Goal: Information Seeking & Learning: Learn about a topic

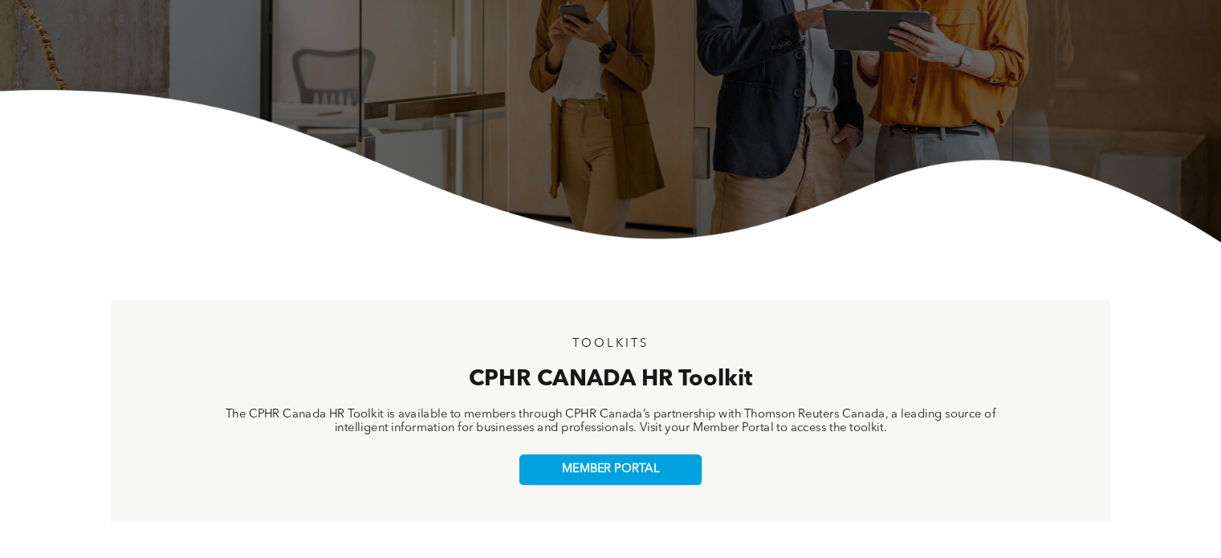
scroll to position [336, 0]
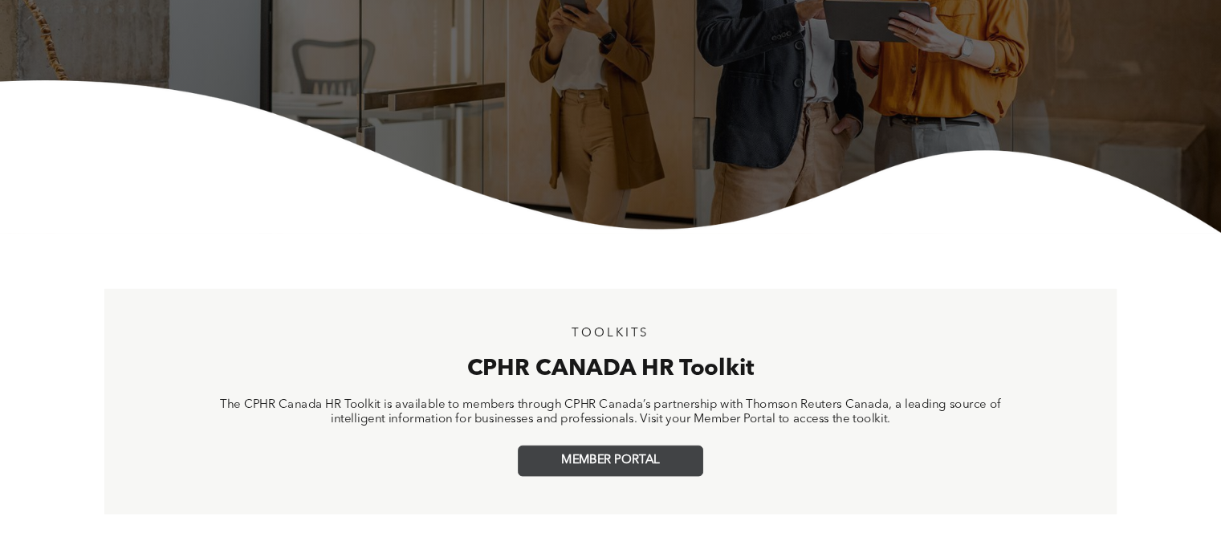
click at [613, 470] on link "MEMBER PORTAL" at bounding box center [610, 460] width 185 height 31
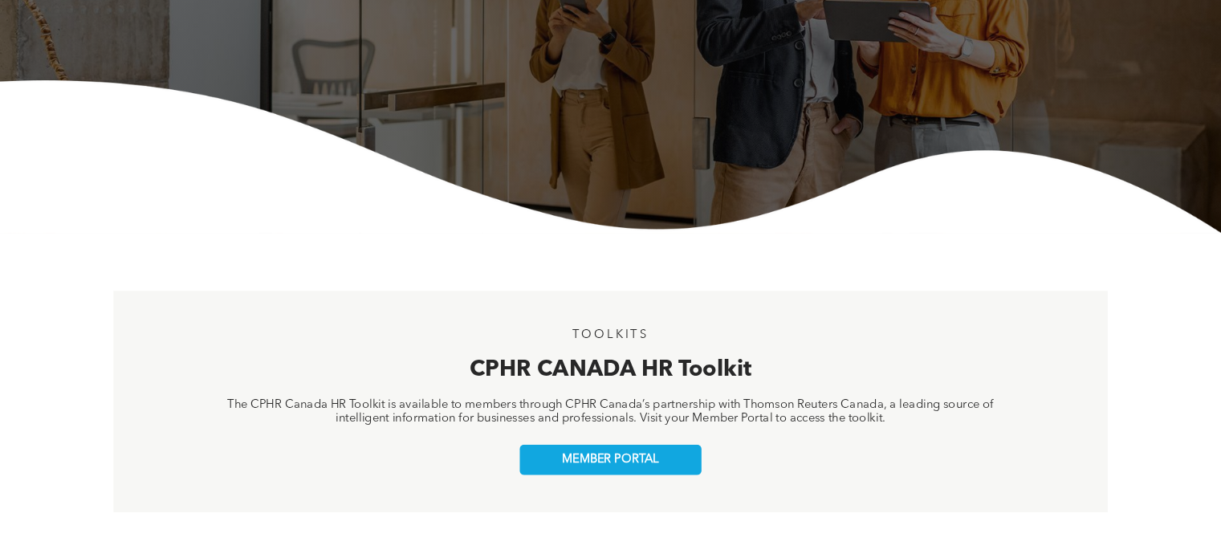
scroll to position [0, 0]
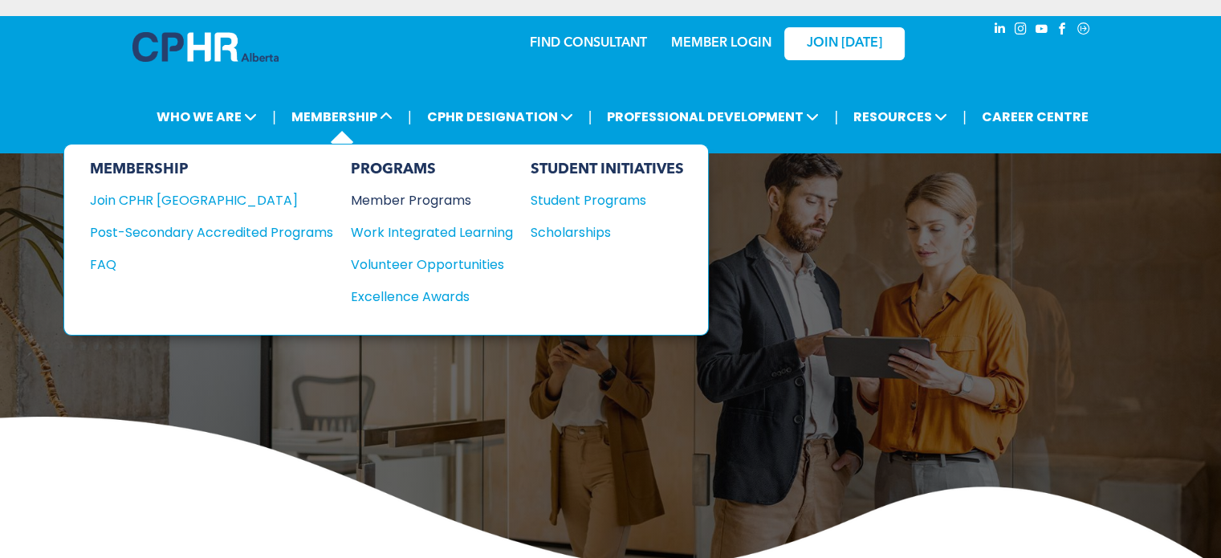
click at [392, 195] on div "Member Programs" at bounding box center [424, 200] width 146 height 20
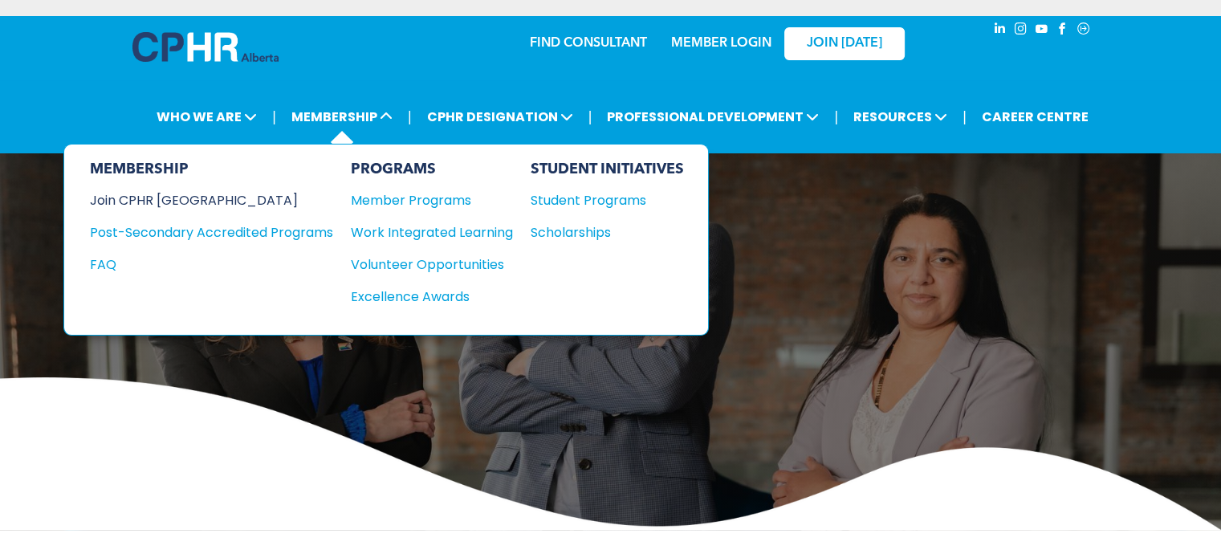
click at [192, 191] on div "Join CPHR [GEOGRAPHIC_DATA]" at bounding box center [199, 200] width 219 height 20
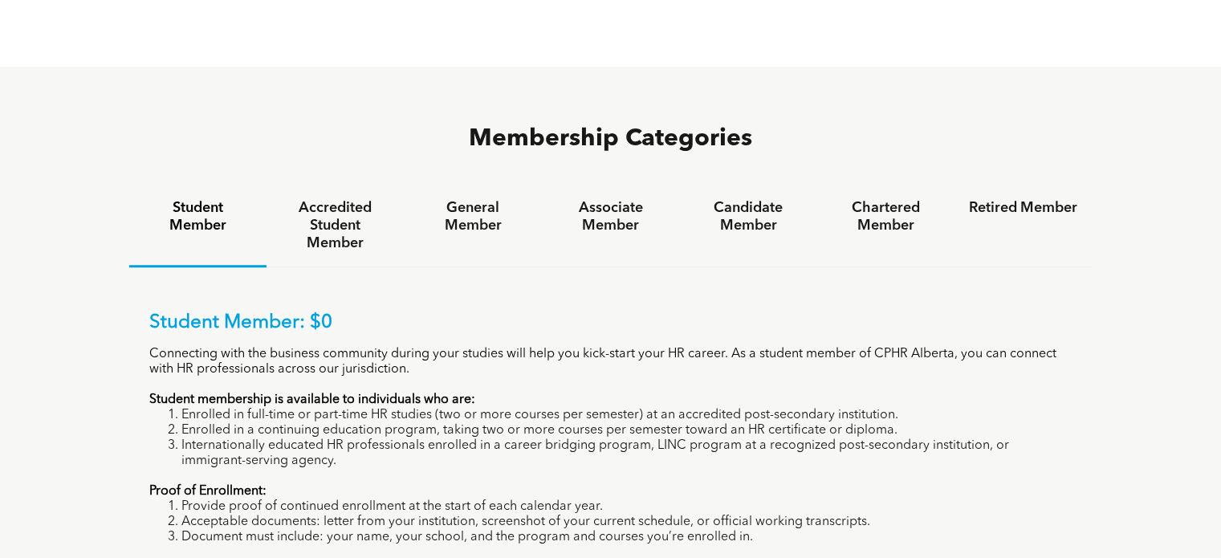
scroll to position [1002, 0]
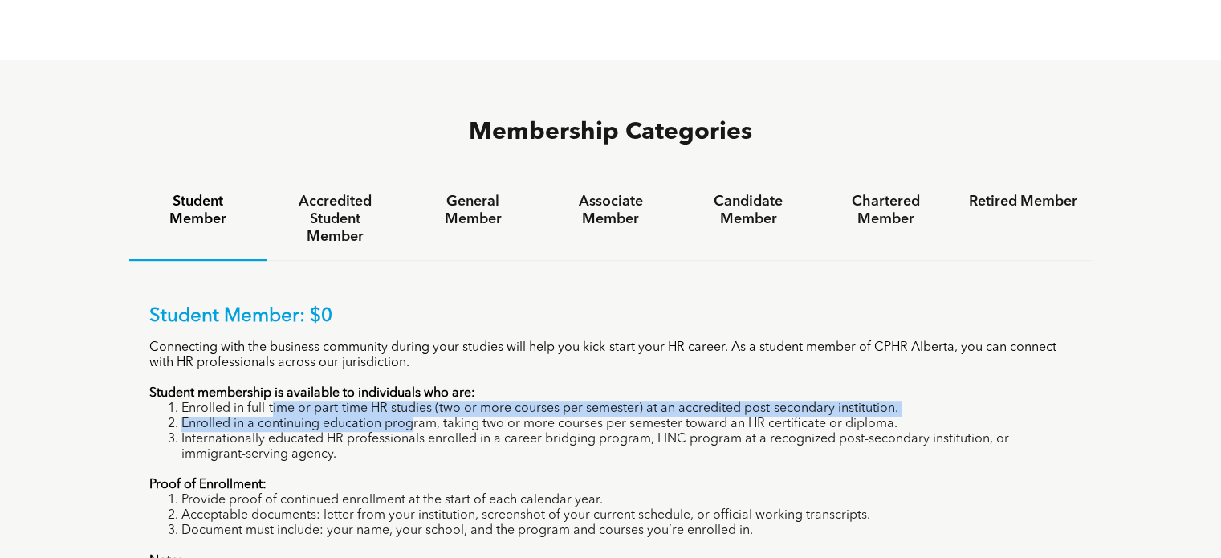
drag, startPoint x: 273, startPoint y: 339, endPoint x: 412, endPoint y: 344, distance: 138.9
click at [412, 401] on ol "Enrolled in full-time or part-time HR studies (two or more courses per semester…" at bounding box center [610, 431] width 923 height 61
click at [412, 417] on li "Enrolled in a continuing education program, taking two or more courses per seme…" at bounding box center [626, 424] width 891 height 15
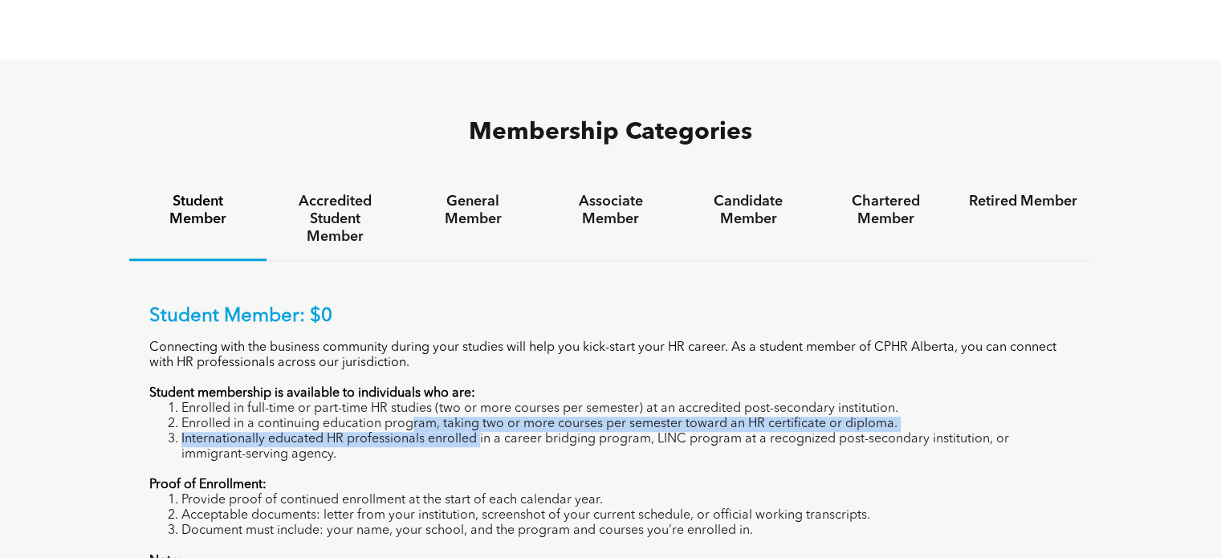
drag, startPoint x: 412, startPoint y: 344, endPoint x: 478, endPoint y: 363, distance: 69.4
click at [478, 401] on ol "Enrolled in full-time or part-time HR studies (two or more courses per semester…" at bounding box center [610, 431] width 923 height 61
click at [478, 432] on li "Internationally educated HR professionals enrolled in a career bridging program…" at bounding box center [626, 447] width 891 height 31
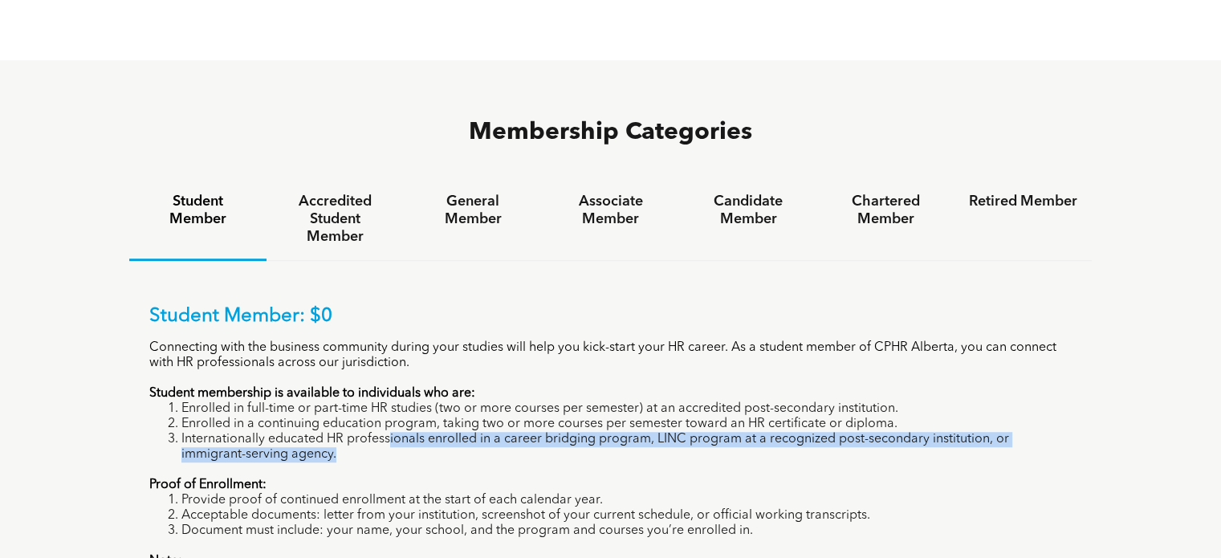
drag, startPoint x: 388, startPoint y: 364, endPoint x: 510, endPoint y: 376, distance: 122.7
click at [510, 432] on li "Internationally educated HR professionals enrolled in a career bridging program…" at bounding box center [626, 447] width 891 height 31
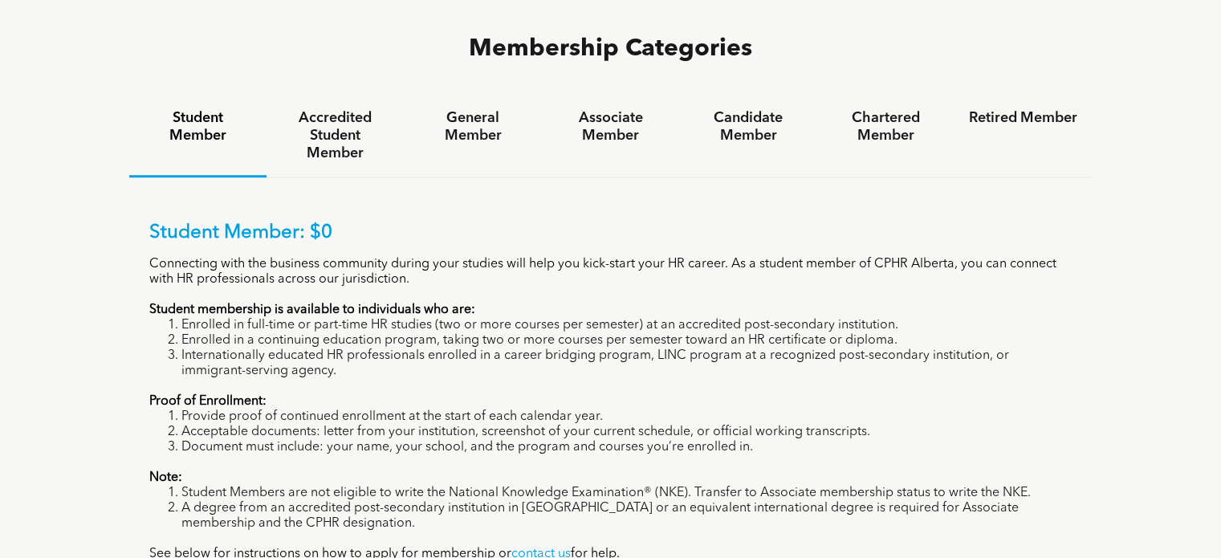
scroll to position [1087, 0]
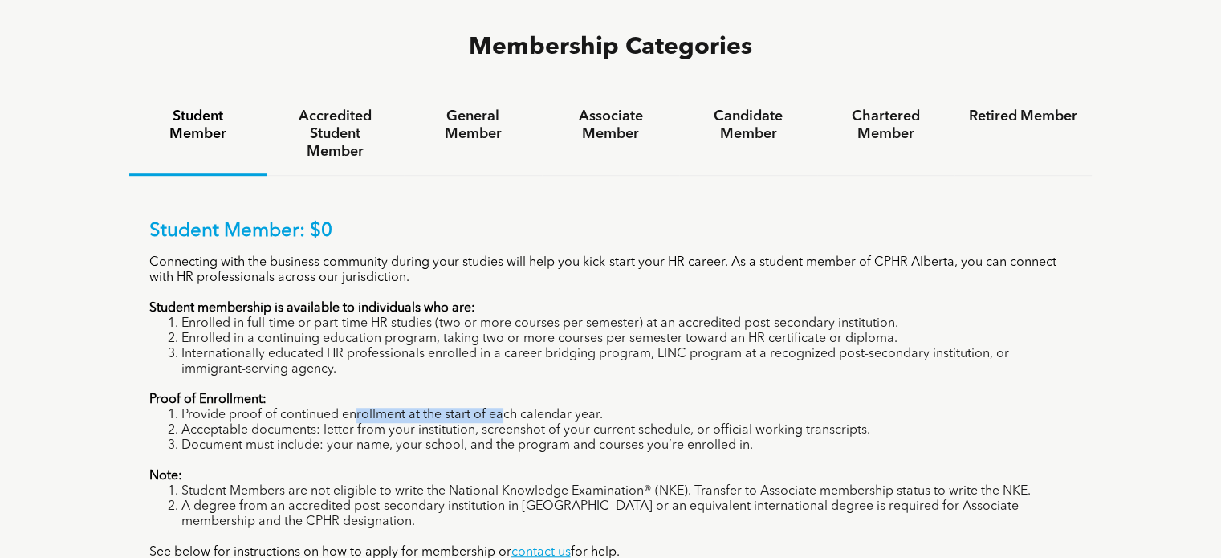
drag, startPoint x: 352, startPoint y: 341, endPoint x: 498, endPoint y: 346, distance: 145.4
click at [498, 408] on li "Provide proof of continued enrollment at the start of each calendar year." at bounding box center [626, 415] width 891 height 15
drag, startPoint x: 353, startPoint y: 354, endPoint x: 417, endPoint y: 357, distance: 63.5
click at [417, 423] on li "Acceptable documents: letter from your institution, screenshot of your current …" at bounding box center [626, 430] width 891 height 15
click at [482, 423] on li "Acceptable documents: letter from your institution, screenshot of your current …" at bounding box center [626, 430] width 891 height 15
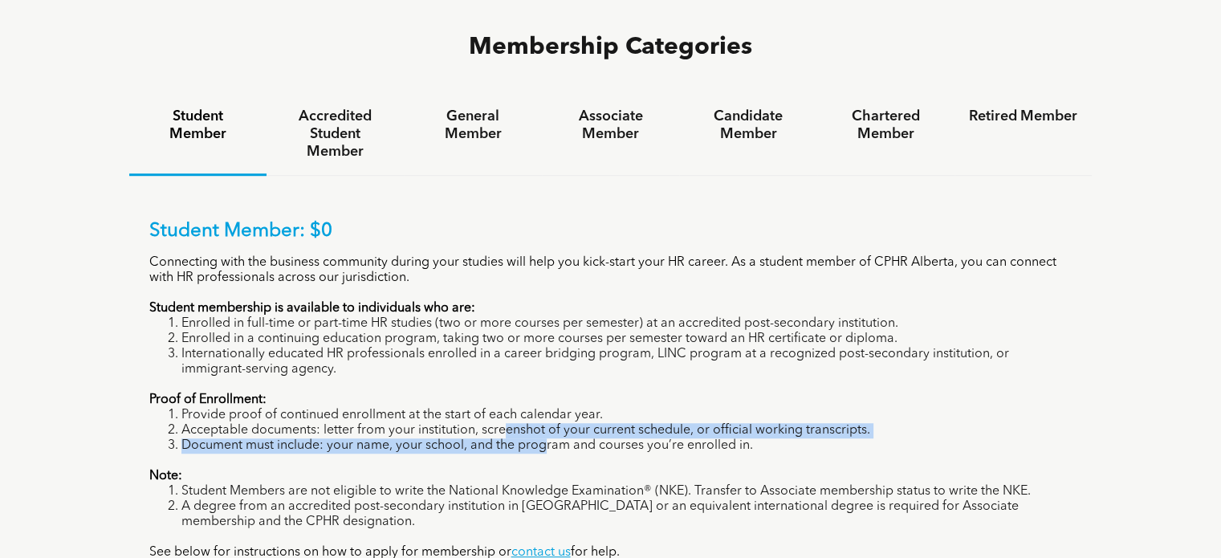
drag, startPoint x: 504, startPoint y: 355, endPoint x: 549, endPoint y: 371, distance: 47.7
click at [549, 408] on ol "Provide proof of continued enrollment at the start of each calendar year. Accep…" at bounding box center [610, 431] width 923 height 46
click at [581, 423] on li "Acceptable documents: letter from your institution, screenshot of your current …" at bounding box center [626, 430] width 891 height 15
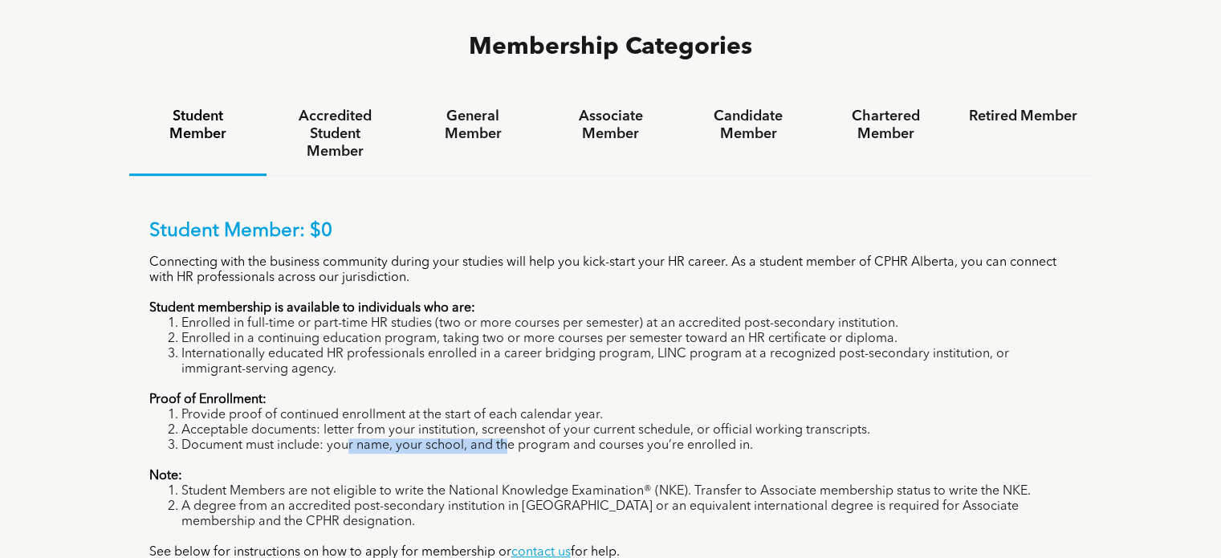
drag, startPoint x: 349, startPoint y: 365, endPoint x: 510, endPoint y: 378, distance: 161.0
click at [510, 438] on li "Document must include: your name, your school, and the program and courses you’…" at bounding box center [626, 445] width 891 height 15
click at [628, 380] on div "Student Member: $0 Connecting with the business community during your studies w…" at bounding box center [610, 390] width 923 height 340
click at [600, 438] on li "Document must include: your name, your school, and the program and courses you’…" at bounding box center [626, 445] width 891 height 15
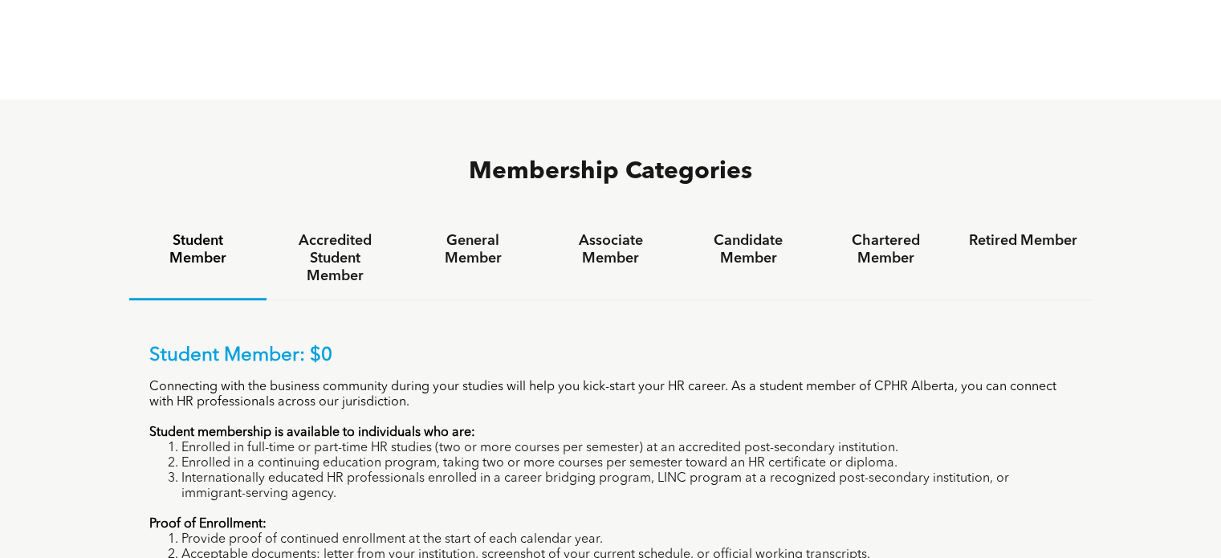
scroll to position [962, 0]
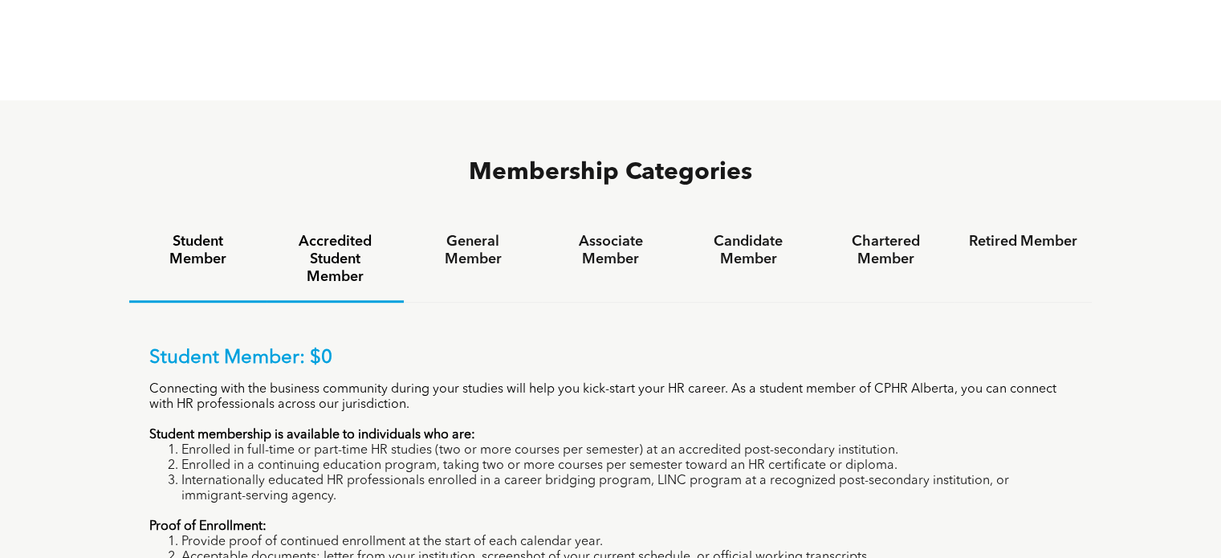
click at [360, 233] on h4 "Accredited Student Member" at bounding box center [335, 259] width 108 height 53
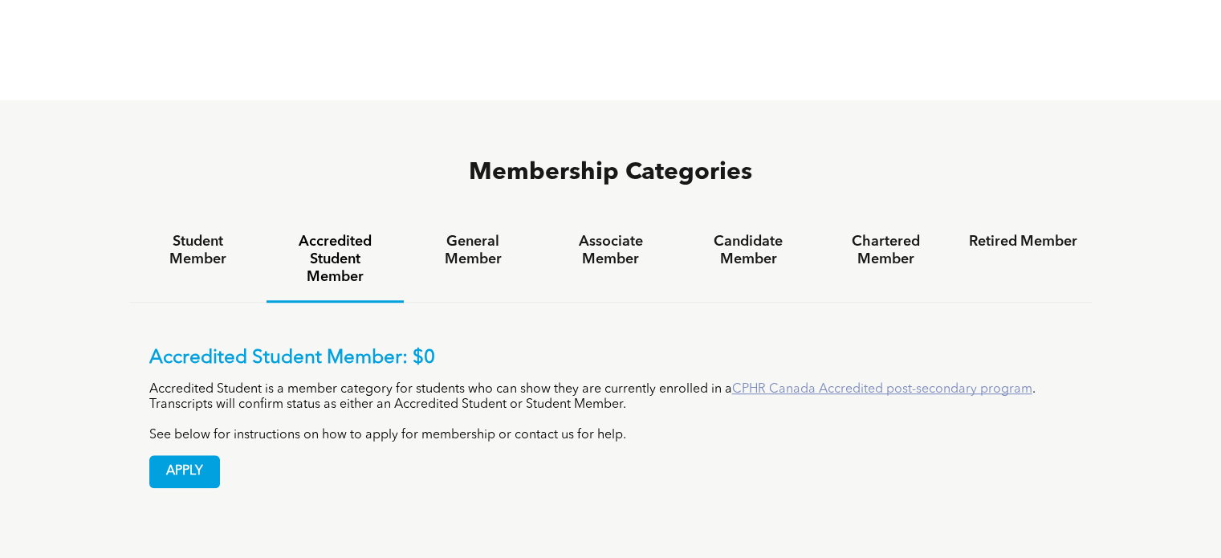
click at [803, 383] on link "CPHR Canada Accredited post-secondary program" at bounding box center [882, 389] width 300 height 13
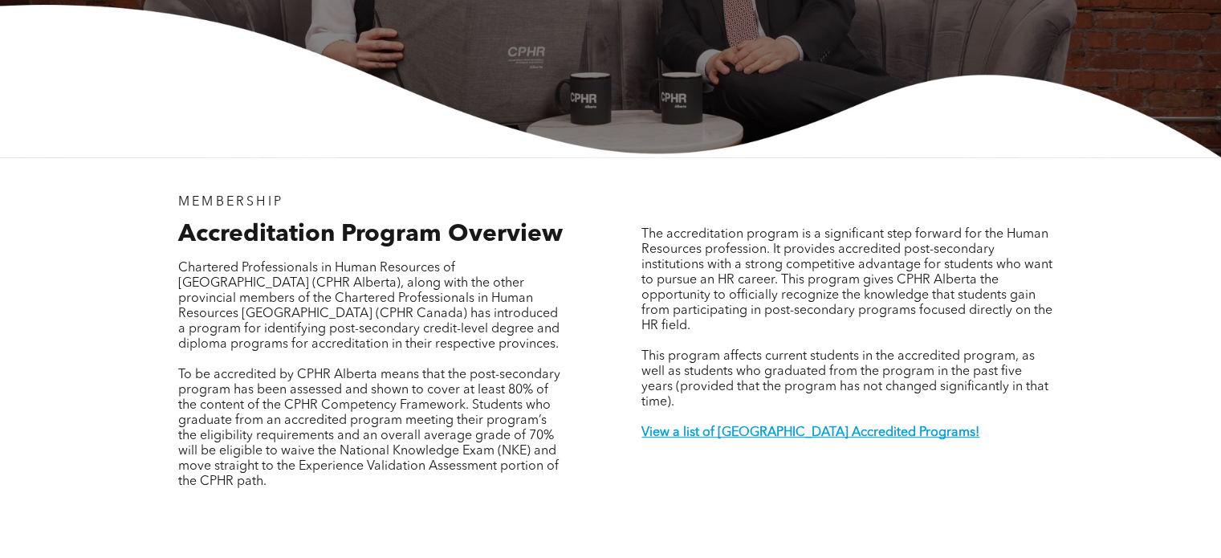
scroll to position [388, 0]
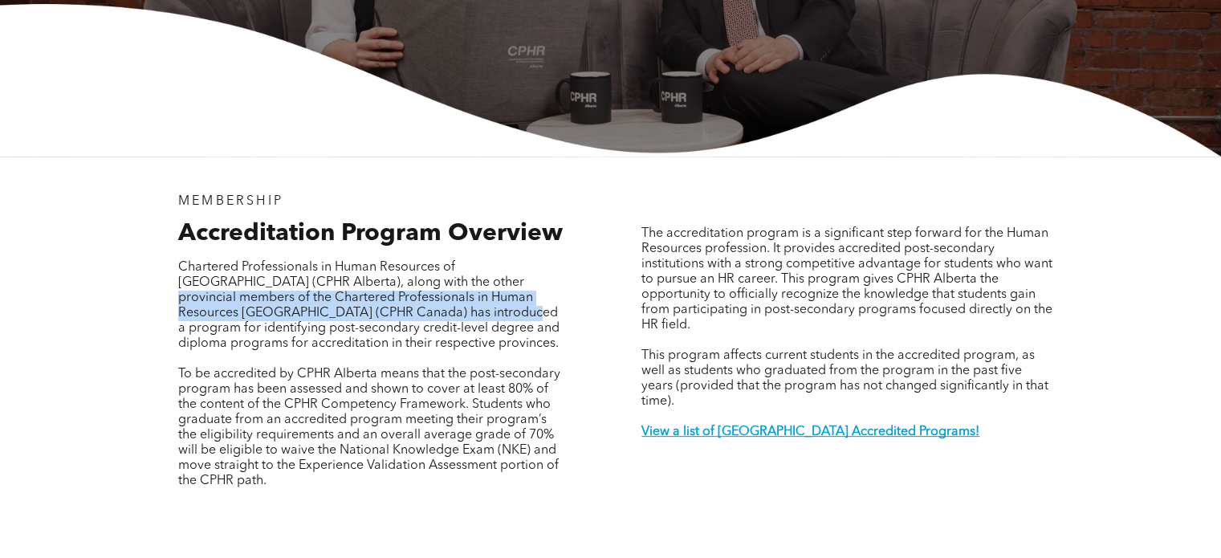
drag, startPoint x: 407, startPoint y: 262, endPoint x: 431, endPoint y: 292, distance: 38.9
click at [431, 292] on span "Chartered Professionals in Human Resources of Alberta (CPHR Alberta), along wit…" at bounding box center [368, 305] width 381 height 89
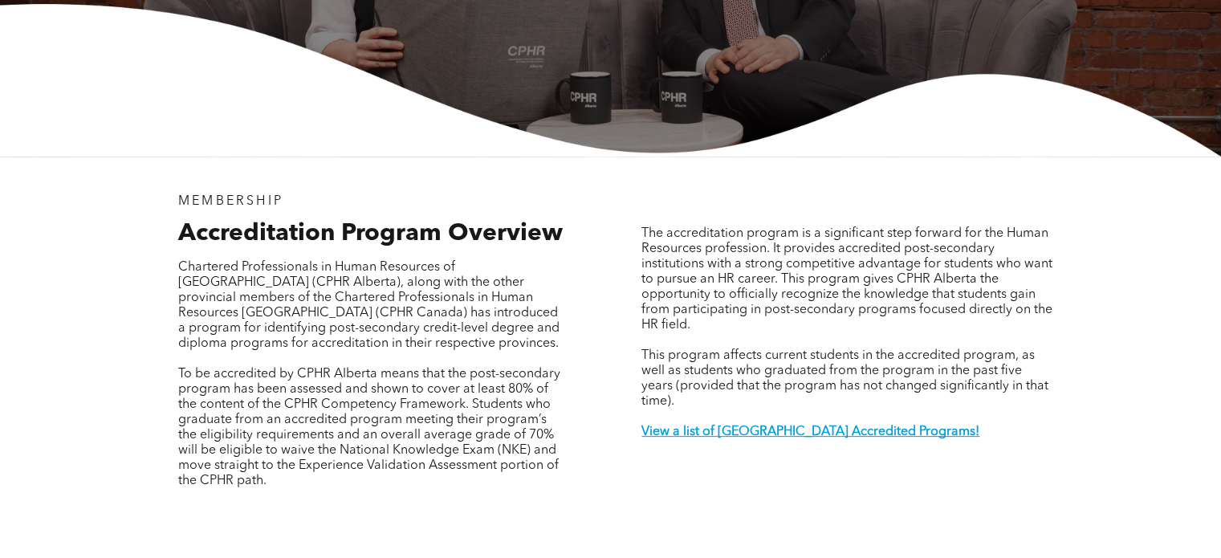
click at [448, 326] on p "Chartered Professionals in Human Resources of Alberta (CPHR Alberta), along wit…" at bounding box center [372, 306] width 389 height 92
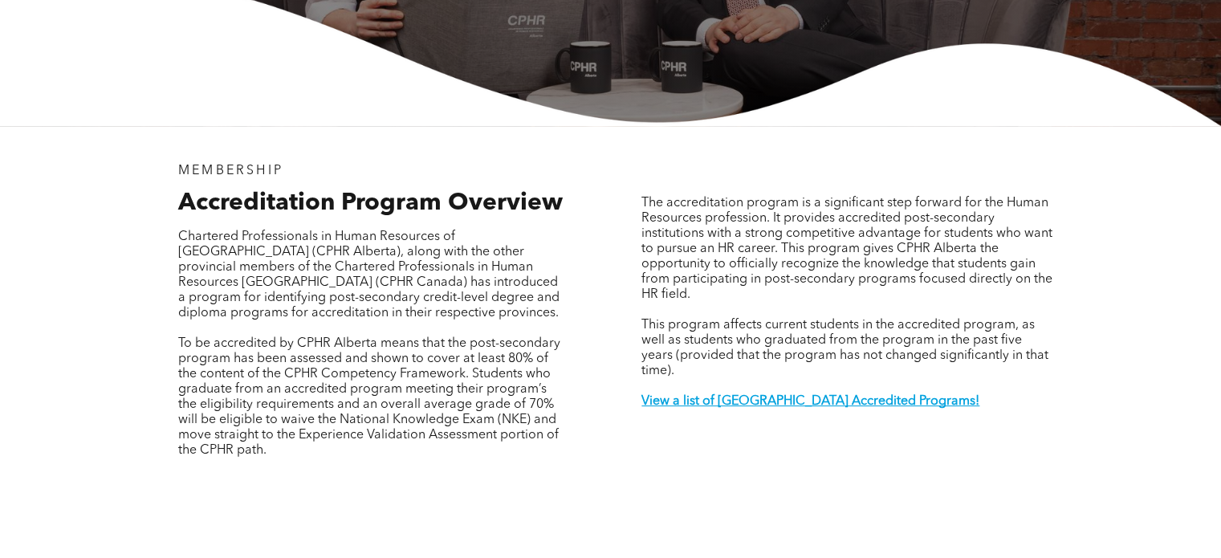
scroll to position [420, 0]
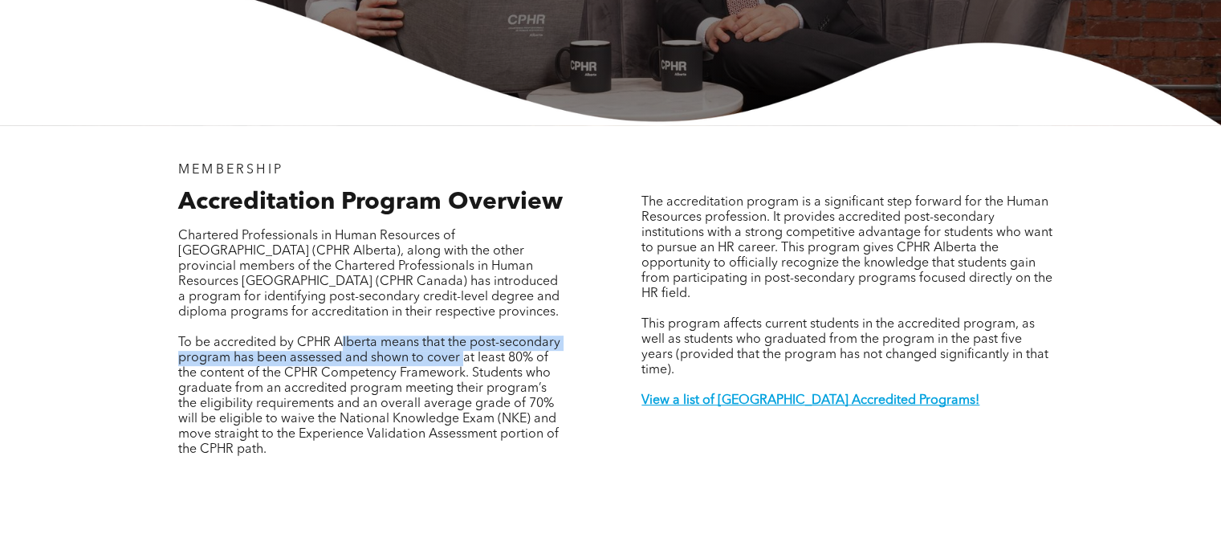
drag, startPoint x: 343, startPoint y: 328, endPoint x: 464, endPoint y: 346, distance: 122.5
click at [464, 346] on span "To be accredited by CPHR Alberta means that the post-secondary program has been…" at bounding box center [369, 396] width 382 height 120
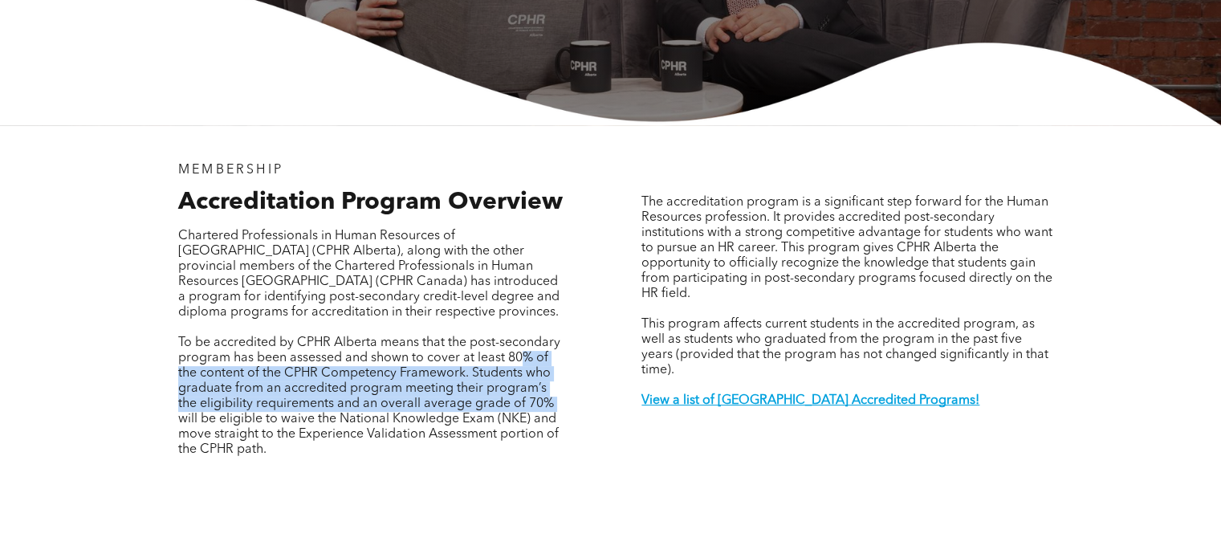
drag, startPoint x: 523, startPoint y: 348, endPoint x: 538, endPoint y: 394, distance: 48.0
click at [538, 394] on span "To be accredited by CPHR Alberta means that the post-secondary program has been…" at bounding box center [369, 396] width 382 height 120
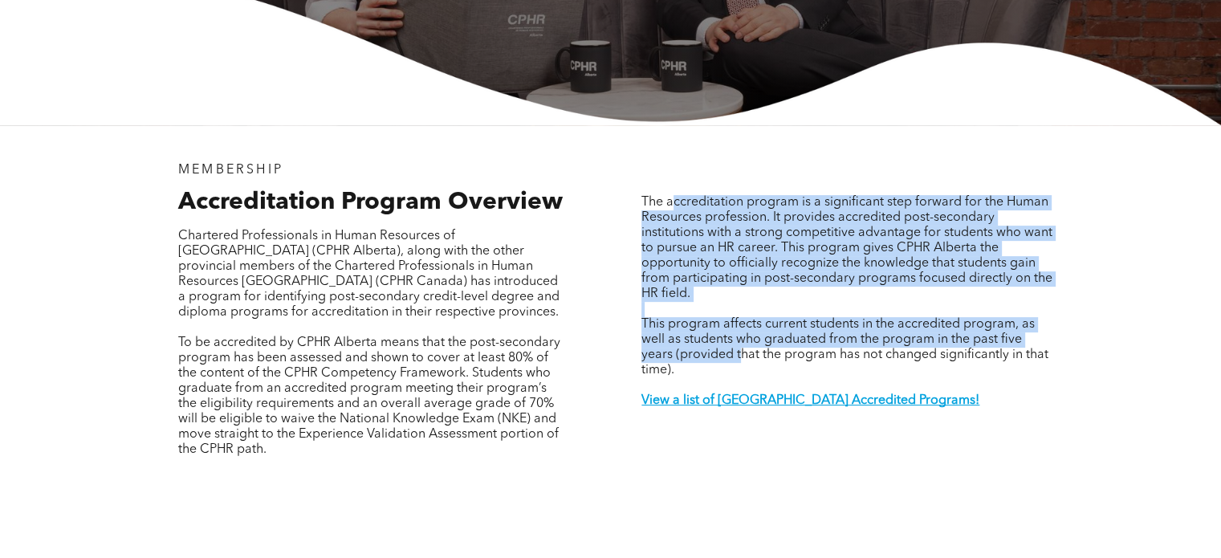
drag, startPoint x: 673, startPoint y: 185, endPoint x: 742, endPoint y: 339, distance: 168.5
click at [742, 339] on div "The accreditation program is a significant step forward for the Human Resources…" at bounding box center [847, 309] width 413 height 229
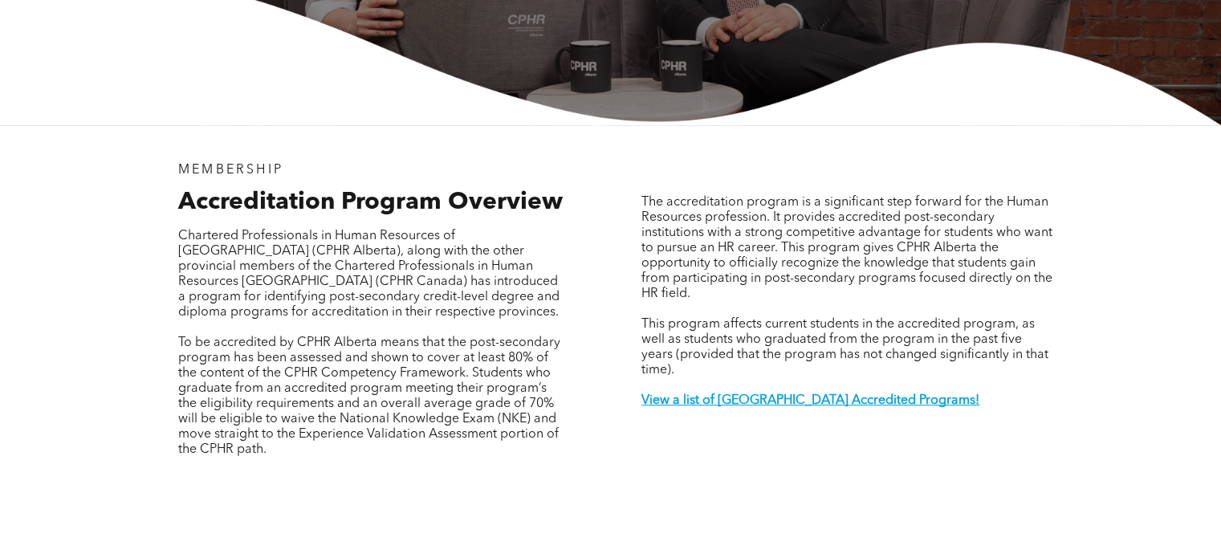
click at [738, 378] on p at bounding box center [847, 385] width 413 height 15
